Goal: Information Seeking & Learning: Learn about a topic

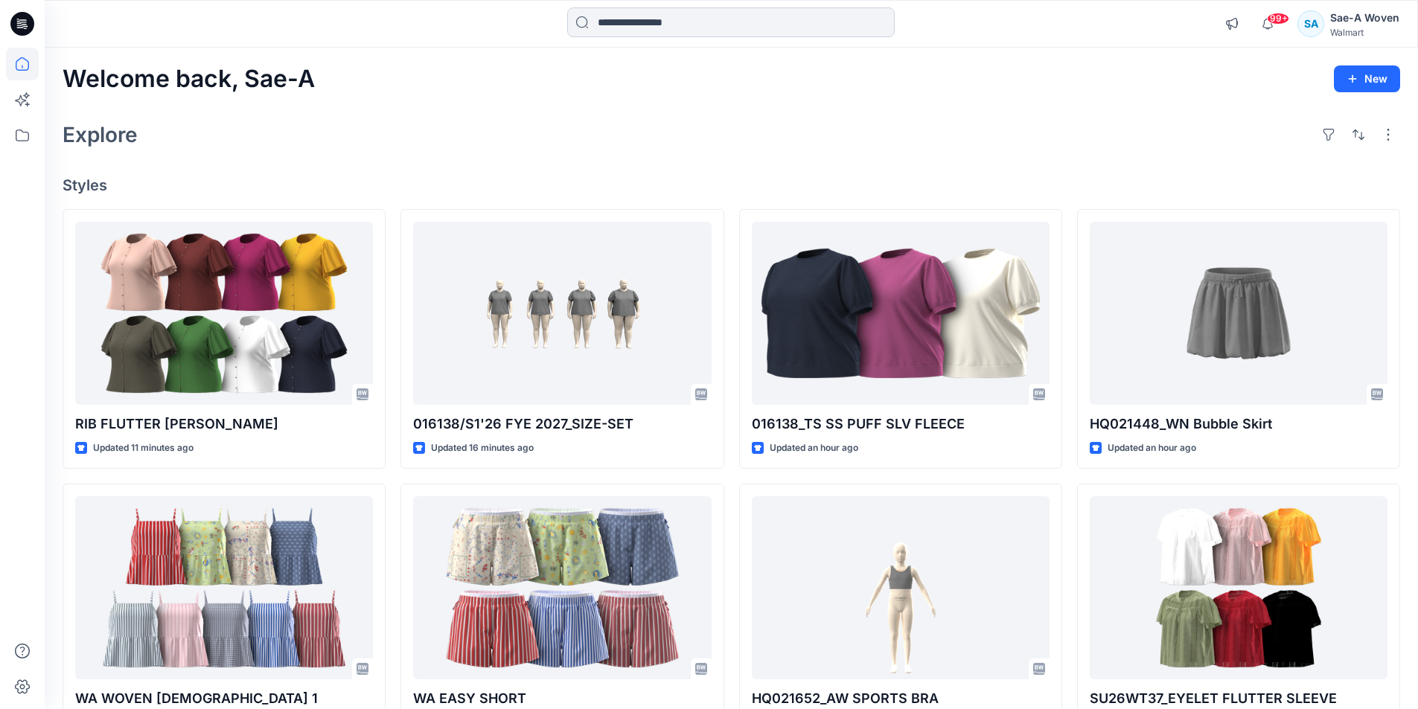
click at [711, 16] on input at bounding box center [730, 22] width 327 height 30
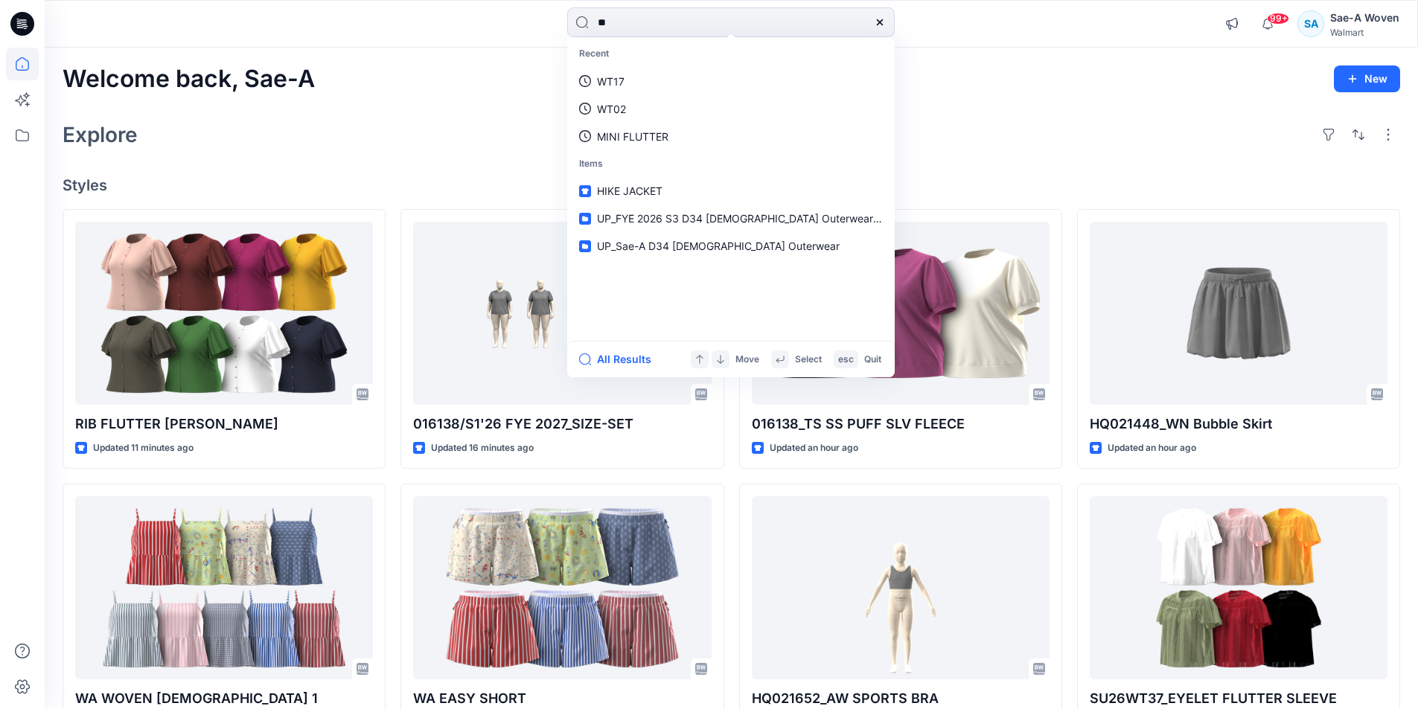
type input "*"
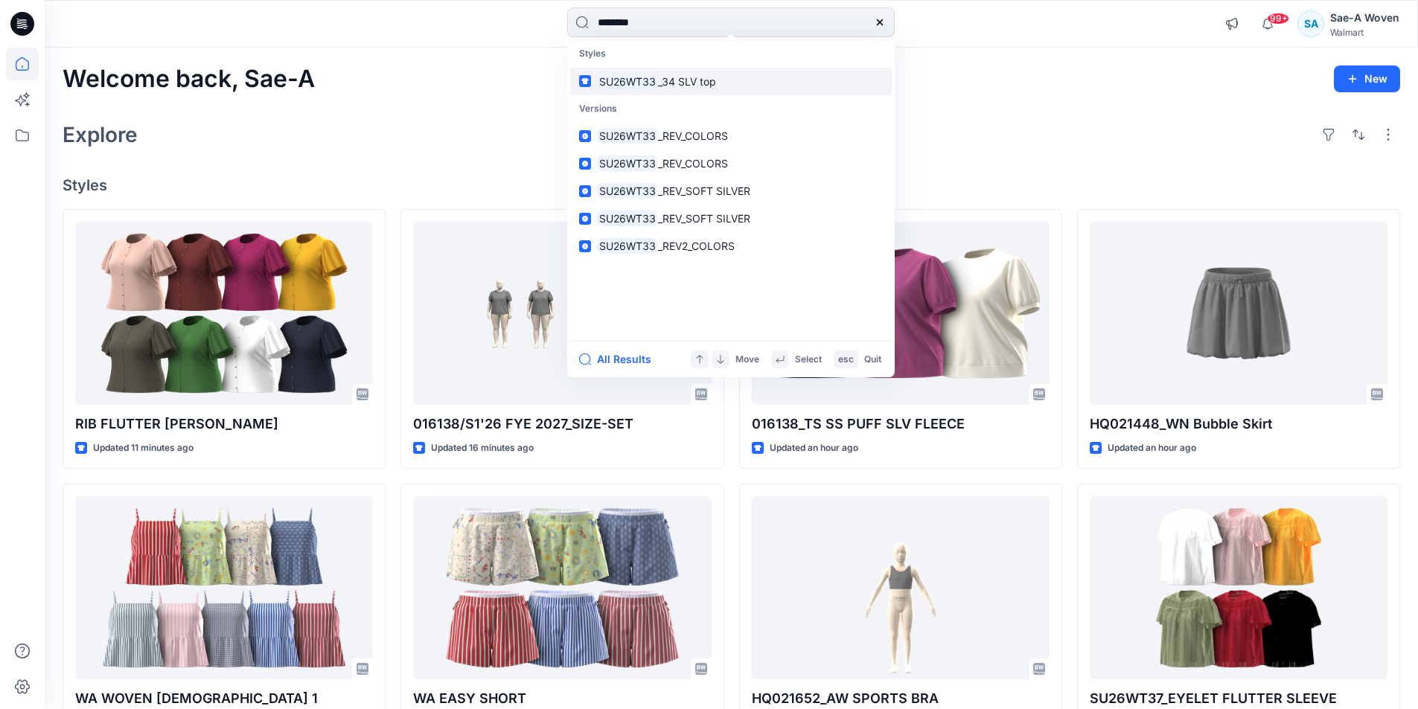
type input "********"
click at [703, 78] on span "_34 SLV top" at bounding box center [687, 81] width 58 height 13
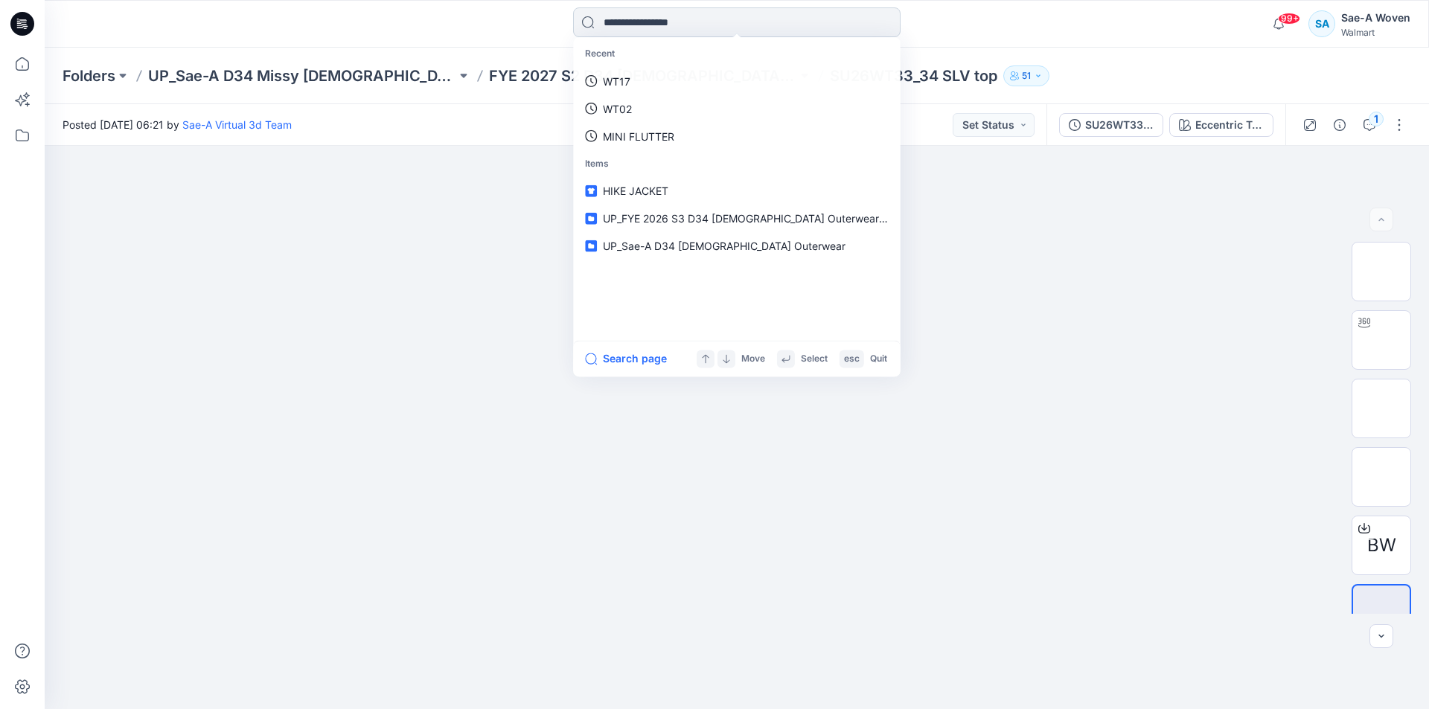
click at [703, 25] on input at bounding box center [736, 22] width 327 height 30
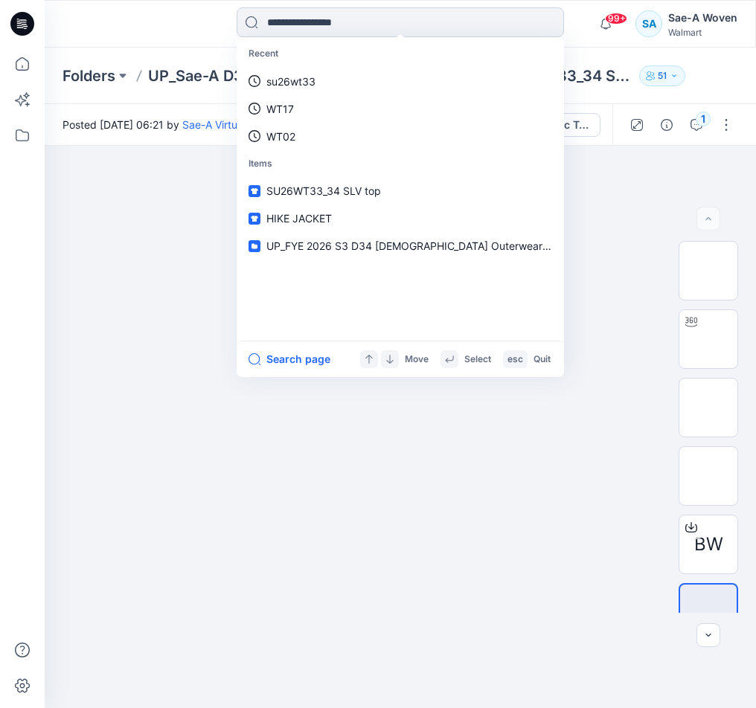
click at [335, 22] on input at bounding box center [400, 22] width 327 height 30
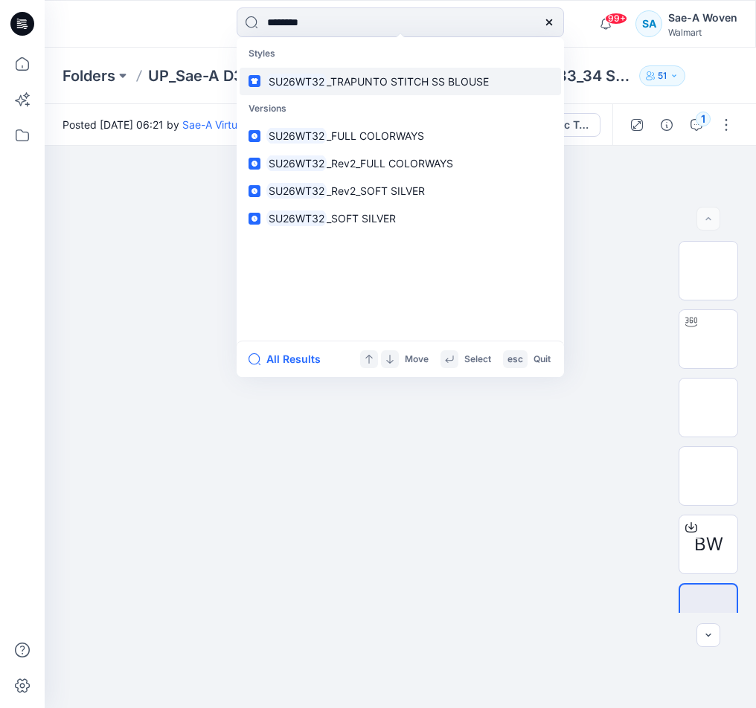
type input "********"
click at [330, 84] on span "_TRAPUNTO STITCH SS BLOUSE" at bounding box center [408, 81] width 162 height 13
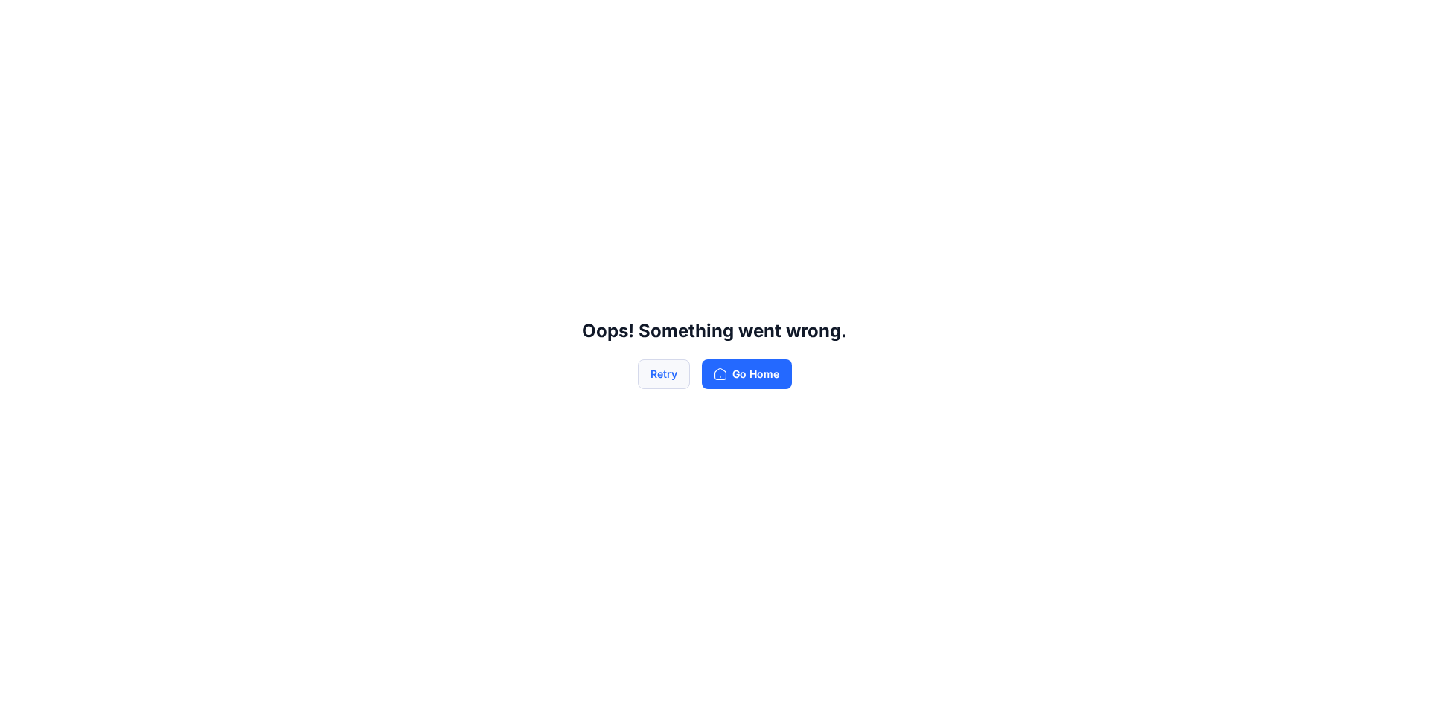
click at [679, 386] on button "Retry" at bounding box center [664, 374] width 52 height 30
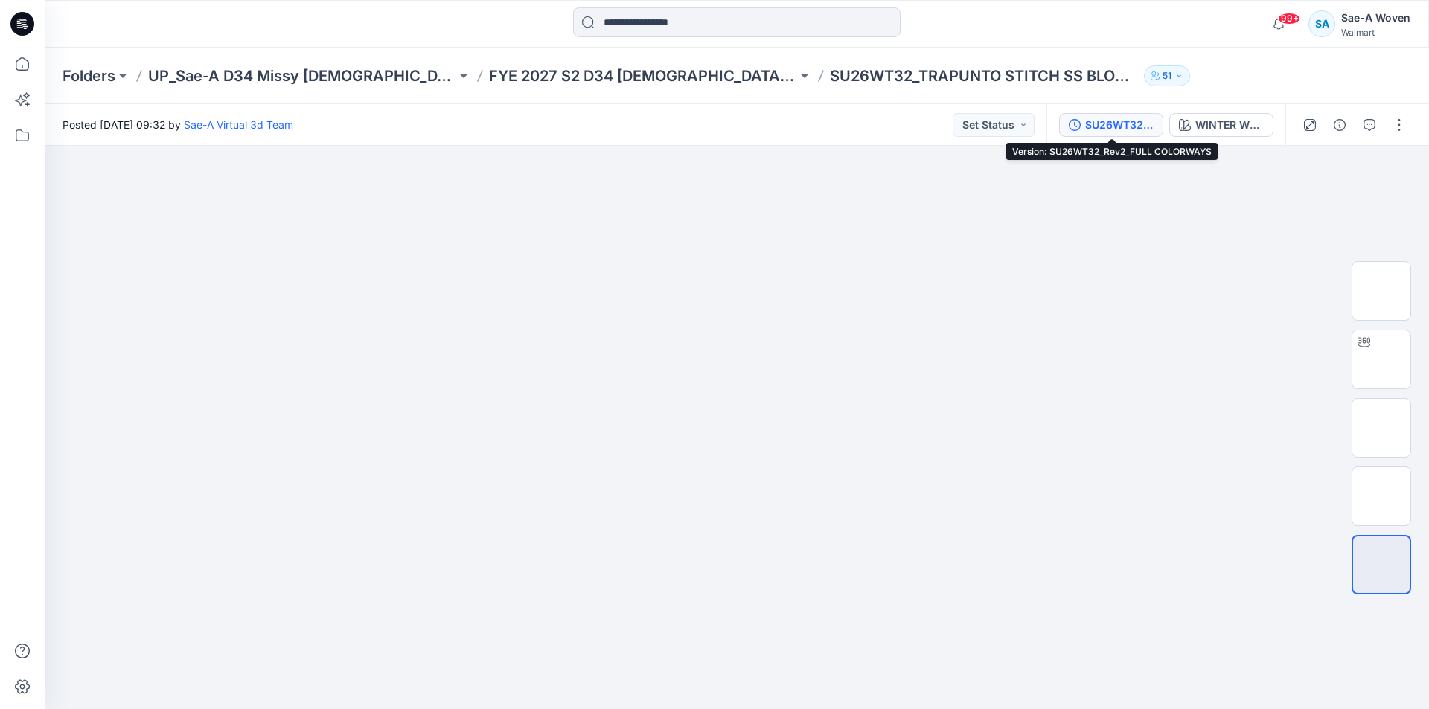
click at [755, 118] on div "SU26WT32_Rev2_FULL COLORWAYS" at bounding box center [1119, 125] width 68 height 16
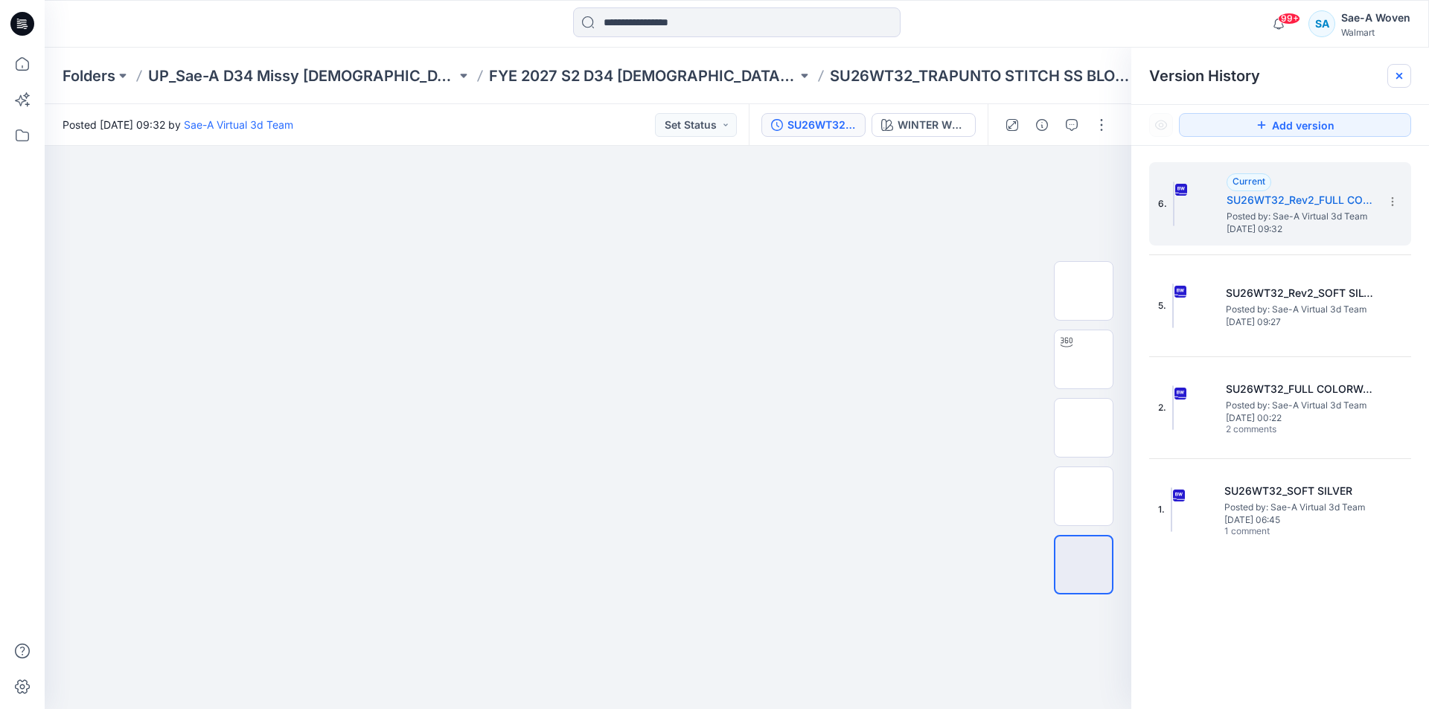
click at [755, 73] on icon at bounding box center [1399, 76] width 12 height 12
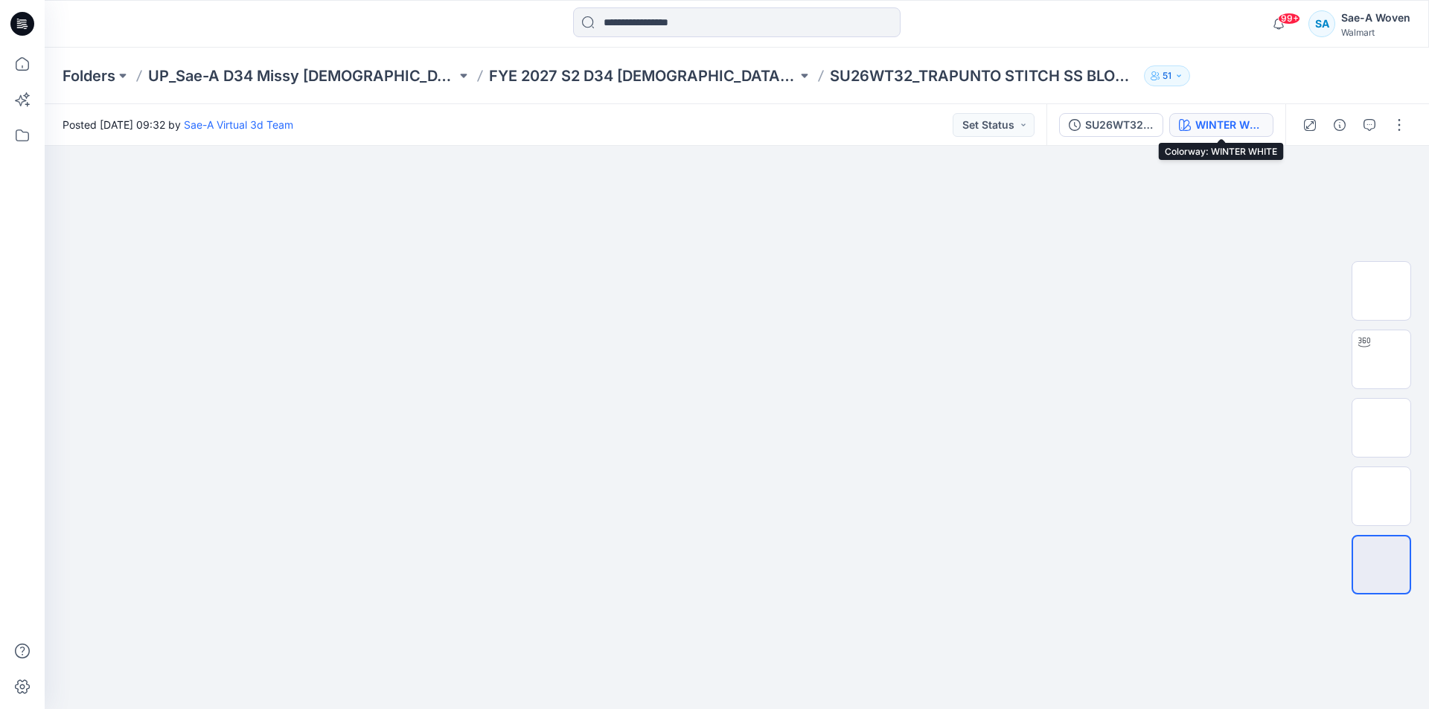
click at [755, 124] on div "WINTER WHITE" at bounding box center [1229, 125] width 68 height 16
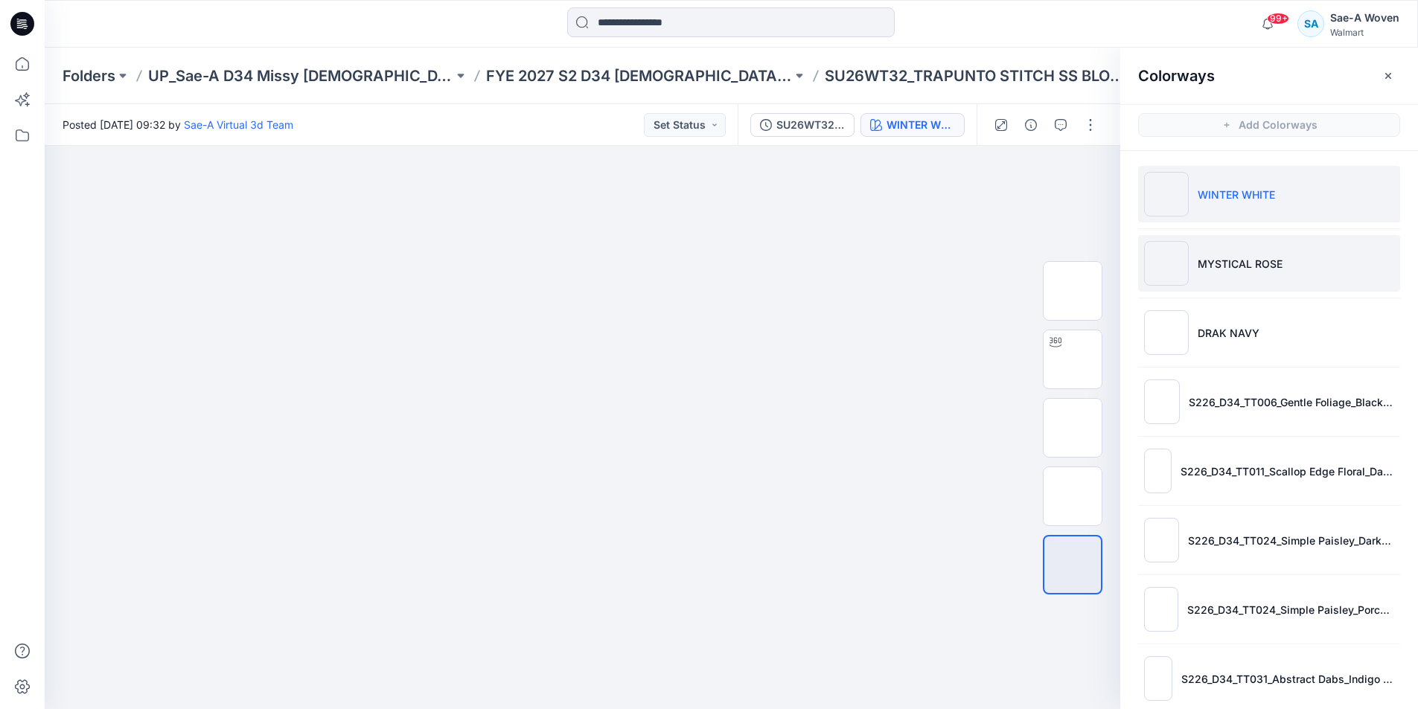
click at [755, 266] on p "MYSTICAL ROSE" at bounding box center [1239, 264] width 85 height 16
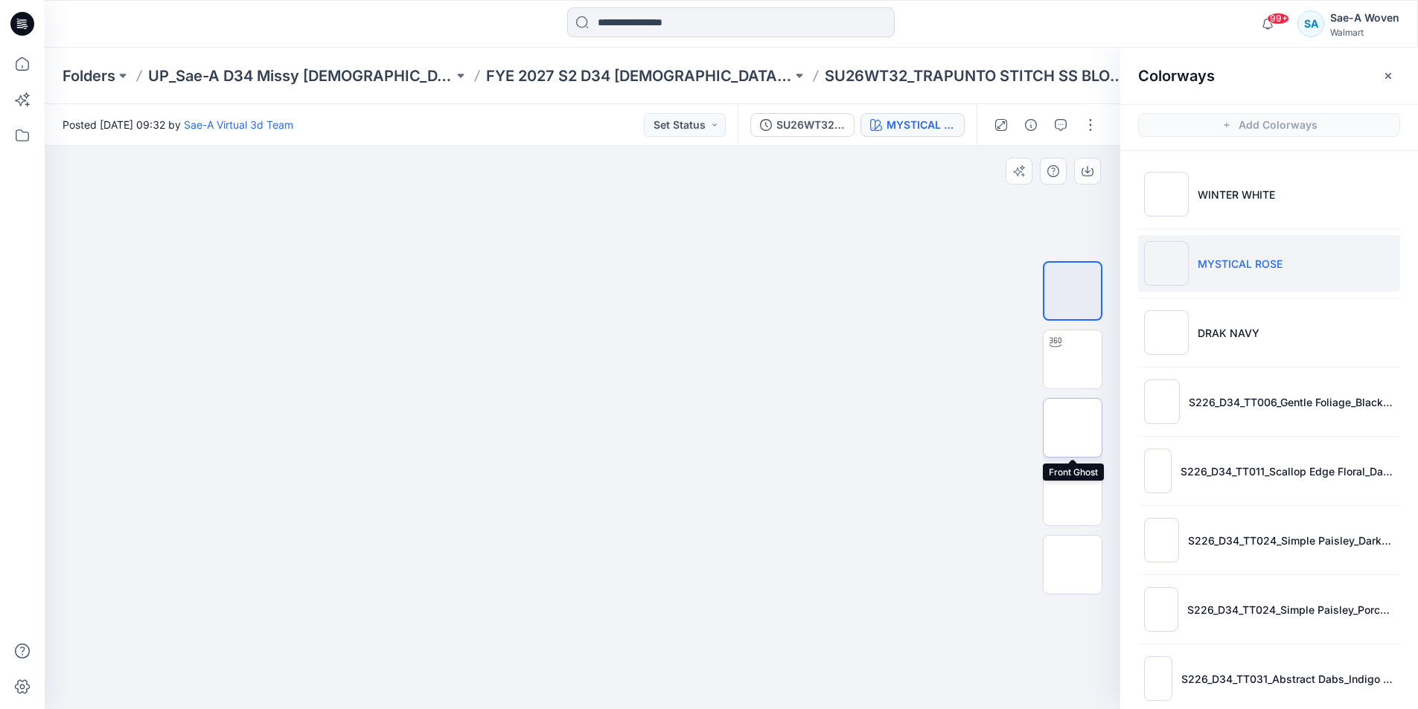
click at [755, 428] on img at bounding box center [1072, 428] width 0 height 0
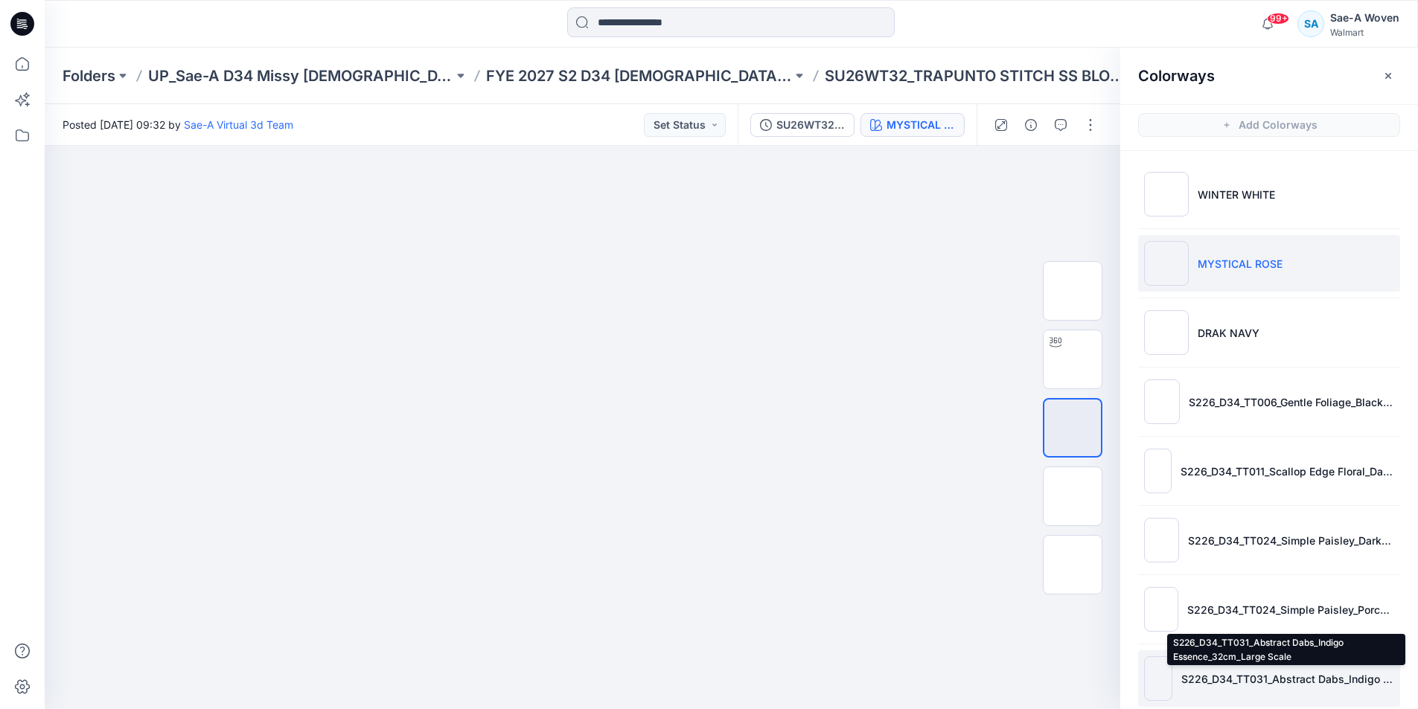
click at [755, 683] on p "S226_D34_TT031_Abstract Dabs_Indigo Essence_32cm_Large Scale" at bounding box center [1287, 679] width 213 height 16
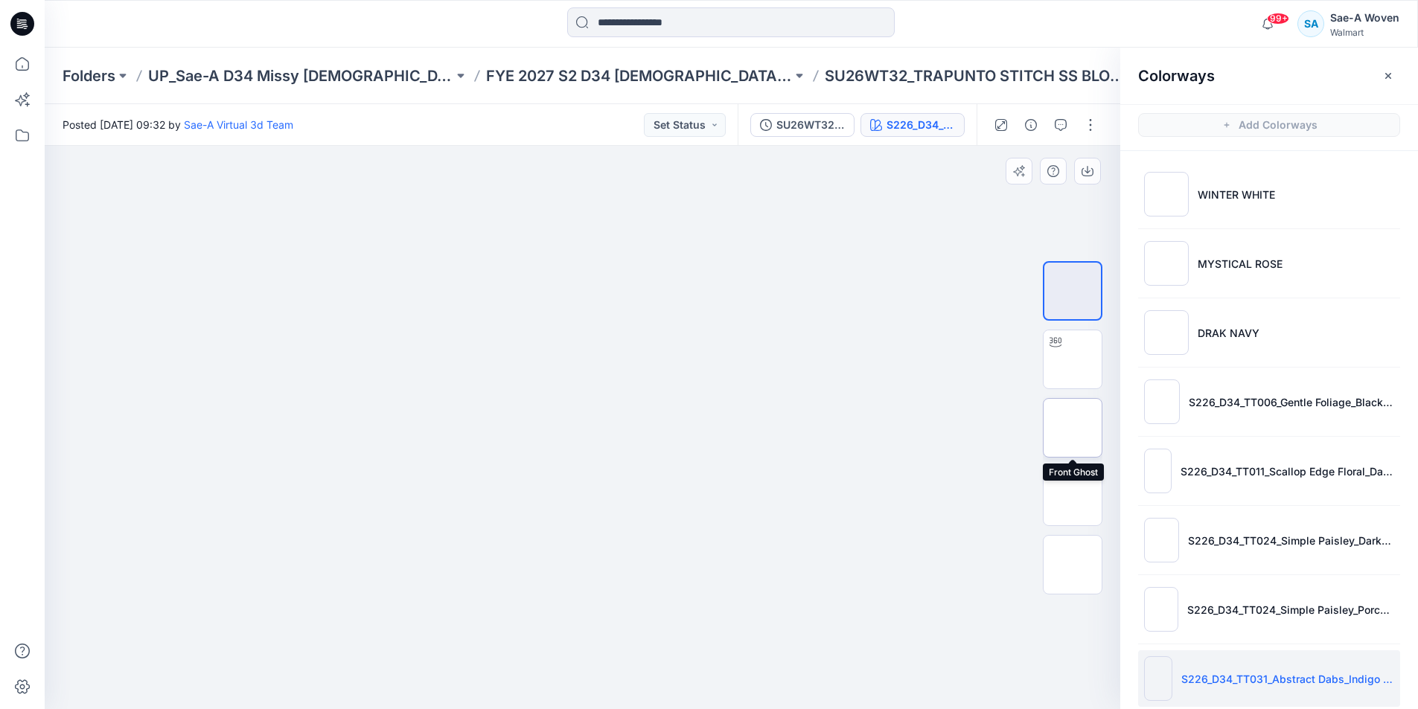
click at [755, 428] on img at bounding box center [1072, 428] width 0 height 0
click at [692, 19] on input at bounding box center [730, 22] width 327 height 30
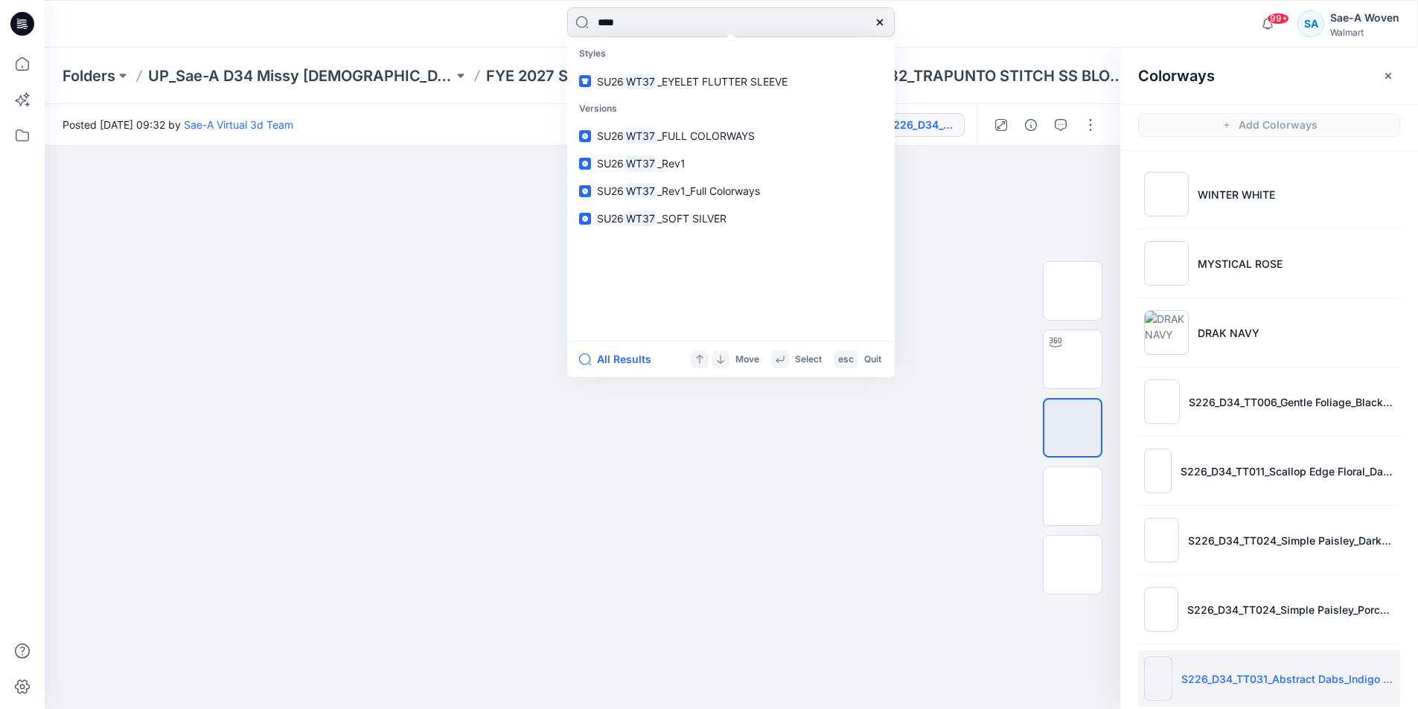
type input "****"
click at [570, 68] on link "SU26 WT37 _EYELET FLUTTER SLEEVE" at bounding box center [730, 82] width 321 height 28
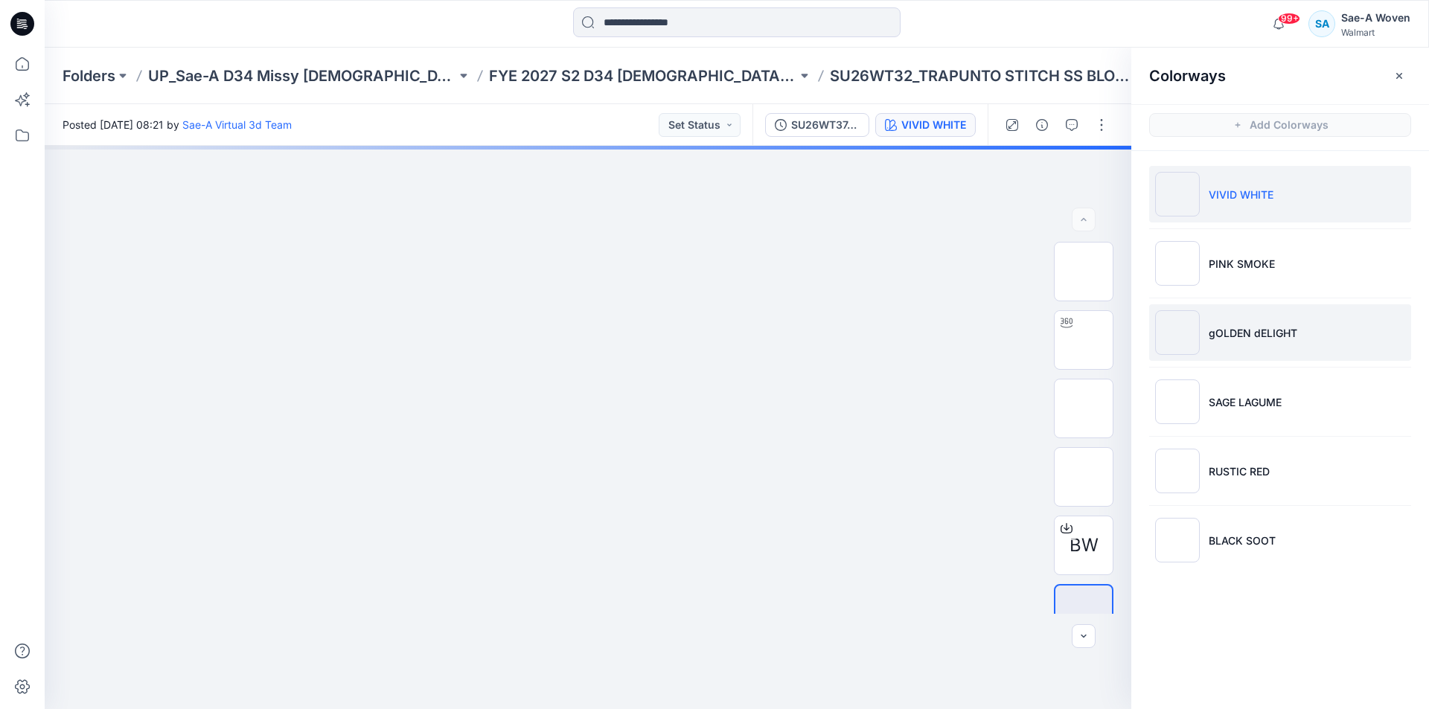
click at [755, 338] on p "gOLDEN dELIGHT" at bounding box center [1253, 333] width 89 height 16
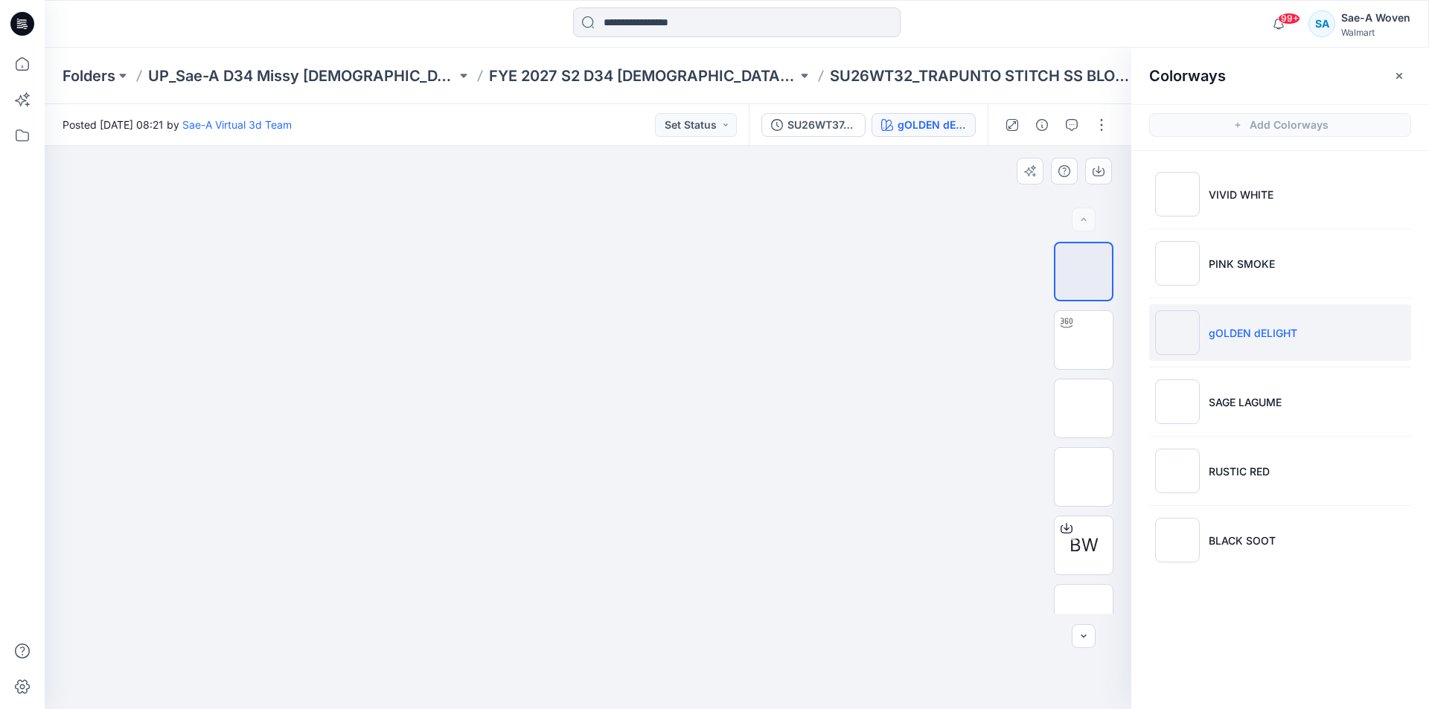
click at [755, 377] on div "BW" at bounding box center [1084, 428] width 60 height 372
click at [755, 408] on li "SAGE LAGUME" at bounding box center [1280, 402] width 262 height 57
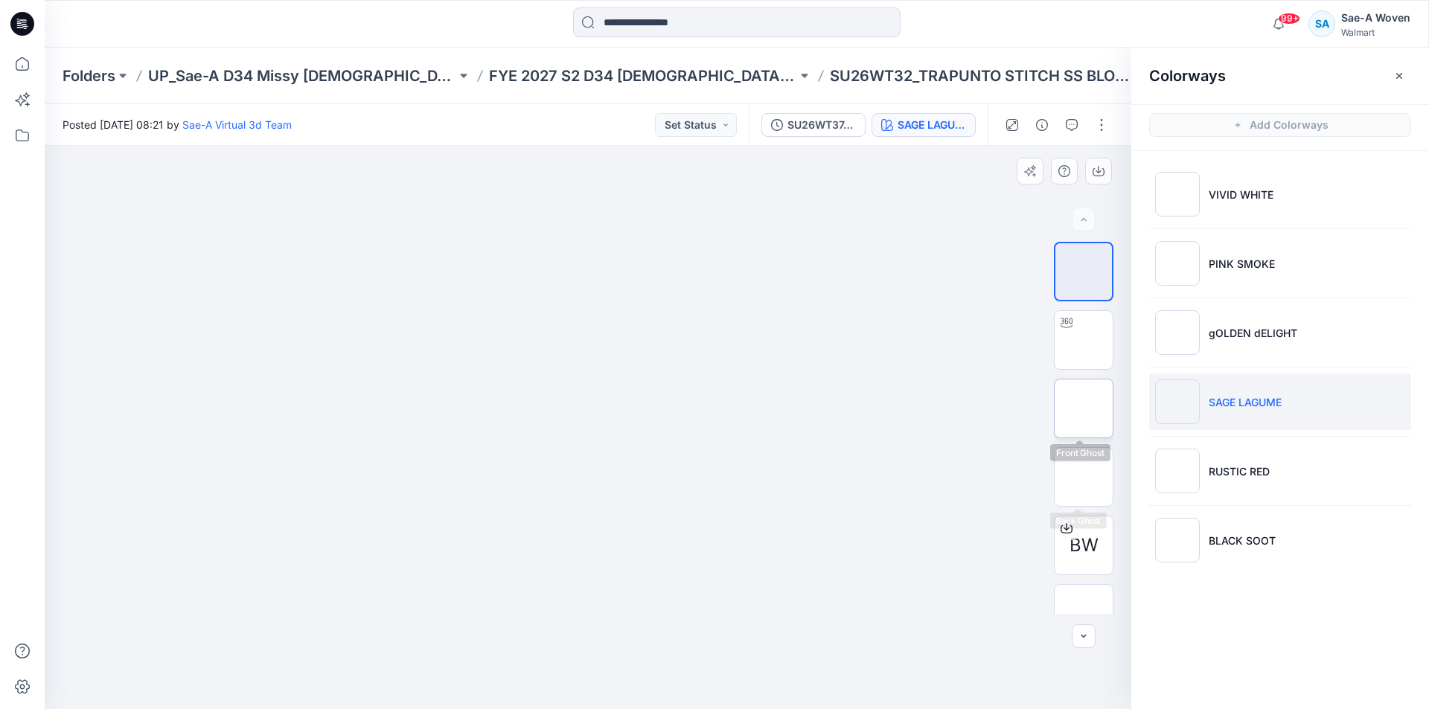
click at [755, 409] on img at bounding box center [1084, 409] width 0 height 0
